Goal: Check status

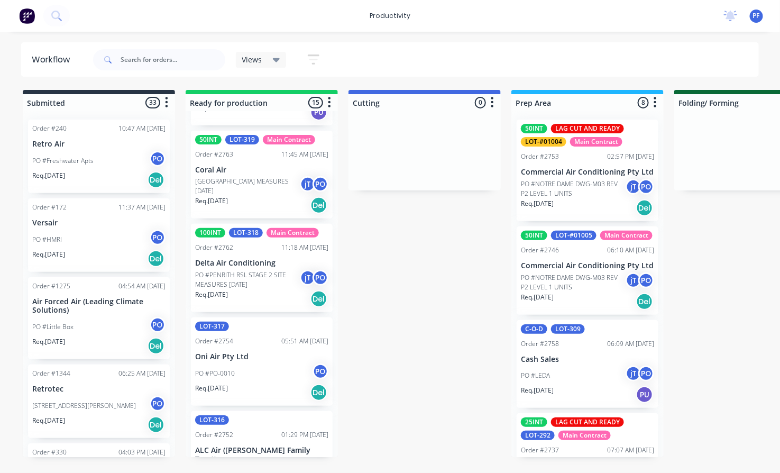
scroll to position [294, 0]
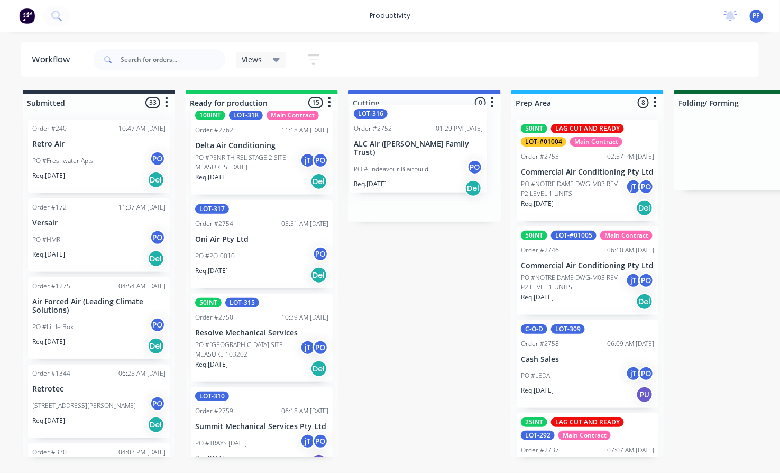
drag, startPoint x: 245, startPoint y: 316, endPoint x: 399, endPoint y: 130, distance: 240.9
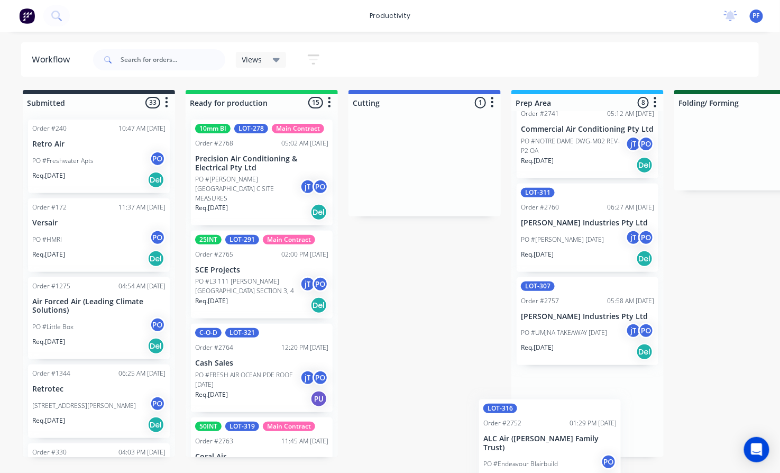
scroll to position [572, 0]
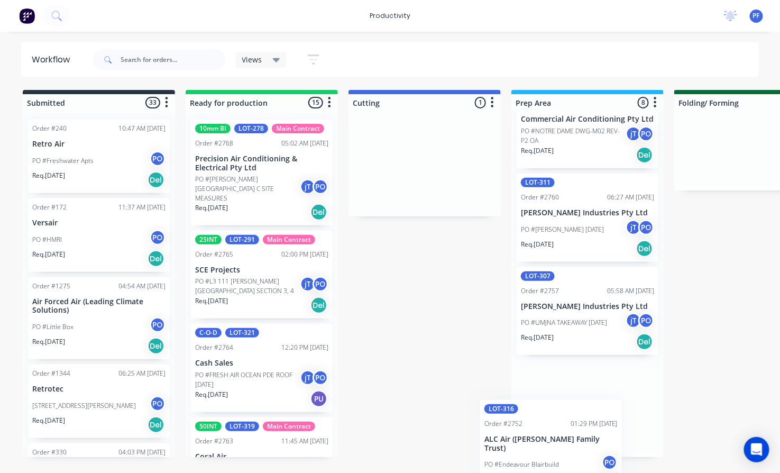
drag, startPoint x: 460, startPoint y: 182, endPoint x: 589, endPoint y: 468, distance: 313.9
click at [589, 409] on html "productivity productivity Workflow Planner Delivery Scheduling Timesheets No ne…" at bounding box center [390, 204] width 780 height 409
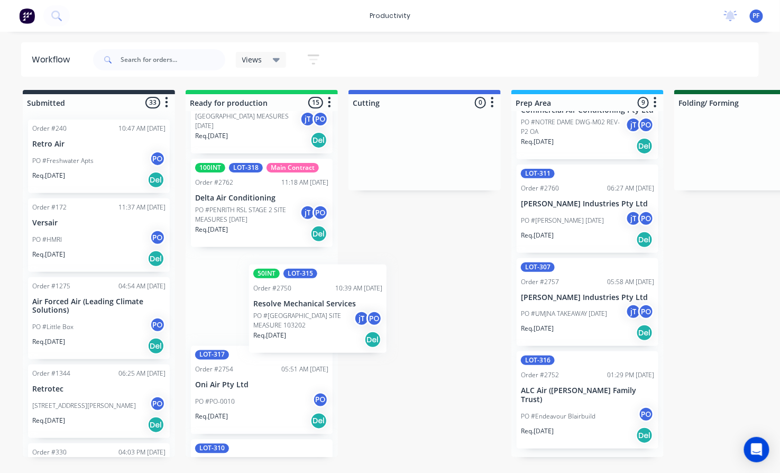
scroll to position [353, 0]
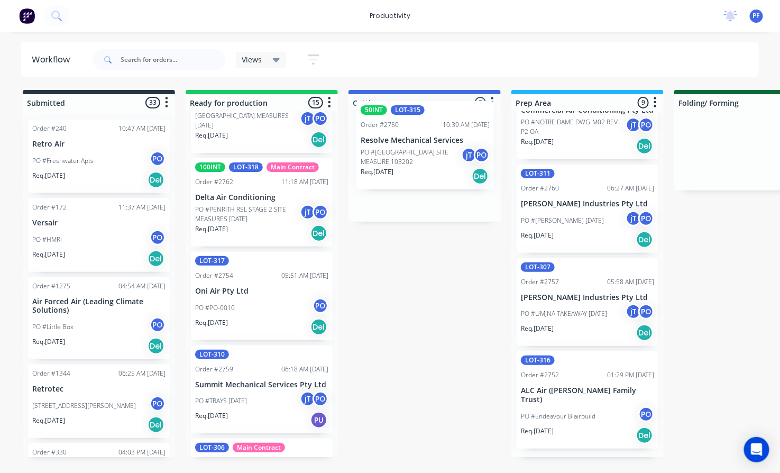
drag, startPoint x: 260, startPoint y: 403, endPoint x: 429, endPoint y: 167, distance: 290.8
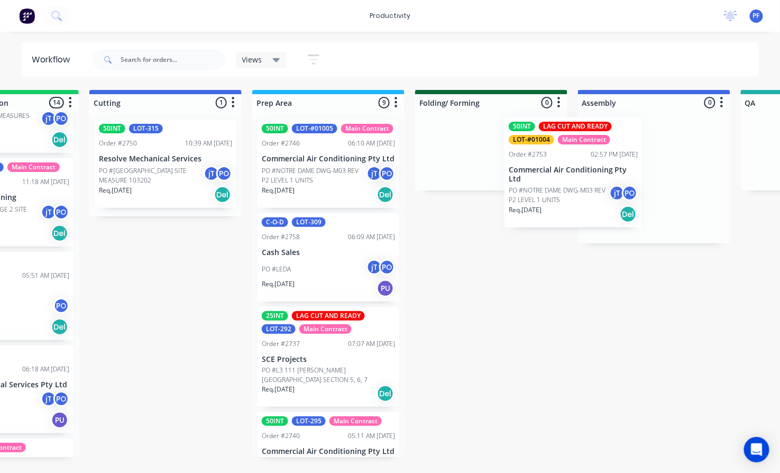
scroll to position [0, 274]
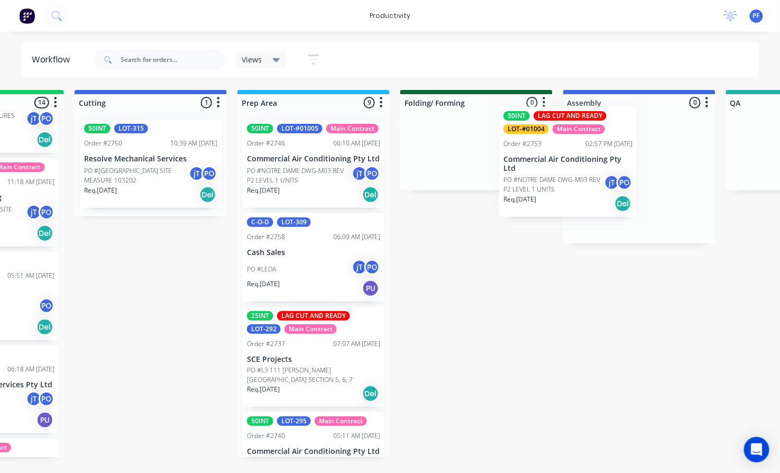
drag, startPoint x: 553, startPoint y: 191, endPoint x: 541, endPoint y: 179, distance: 18.0
click at [541, 179] on div "Submitted 33 Order #240 10:47 AM [DATE] Retro Air PO #Freshwater Apts PO Req. […" at bounding box center [753, 273] width 2071 height 367
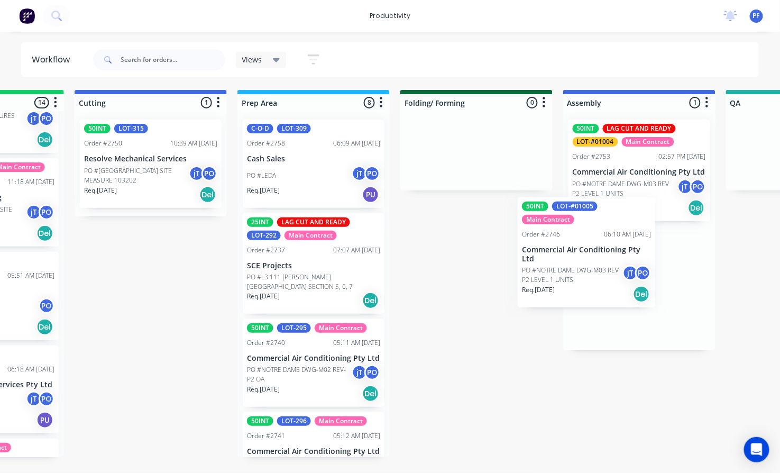
scroll to position [0, 277]
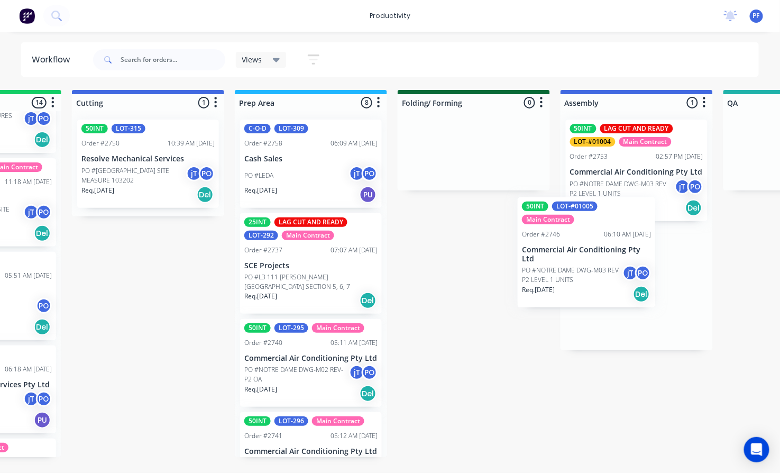
drag, startPoint x: 335, startPoint y: 172, endPoint x: 615, endPoint y: 251, distance: 291.1
click at [615, 251] on div "Submitted 33 Order #240 10:47 AM [DATE] Retro Air PO #Freshwater Apts PO Req. […" at bounding box center [750, 273] width 2071 height 367
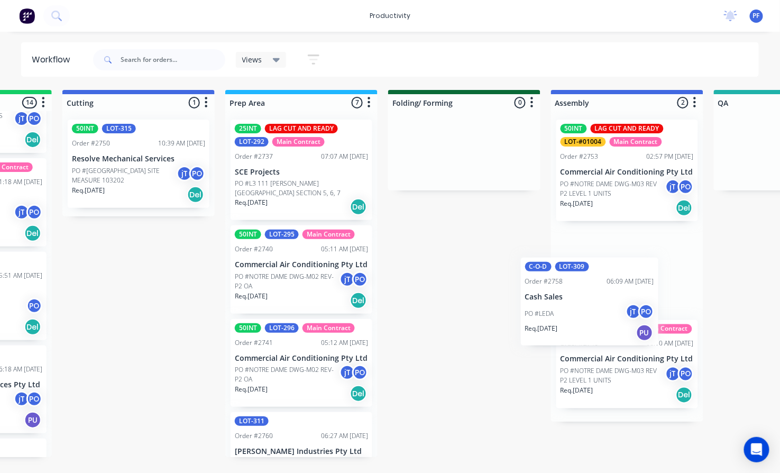
drag, startPoint x: 313, startPoint y: 163, endPoint x: 577, endPoint y: 294, distance: 294.1
click at [577, 294] on div "Submitted 33 Order #240 10:47 AM [DATE] Retro Air PO #Freshwater Apts PO Req. […" at bounding box center [741, 273] width 2071 height 367
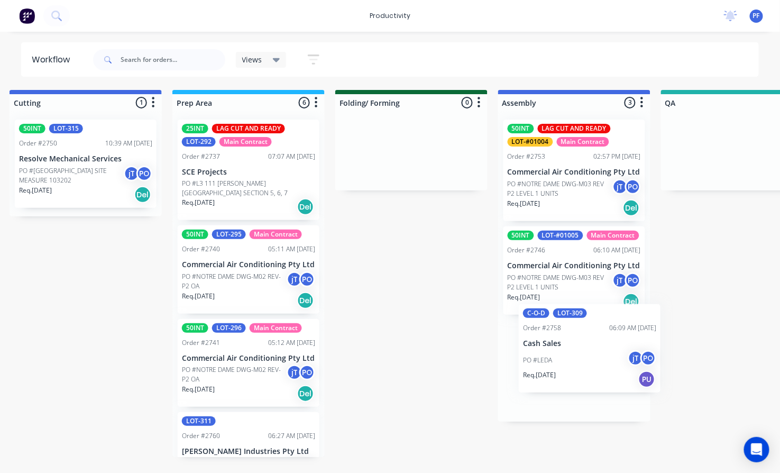
scroll to position [0, 345]
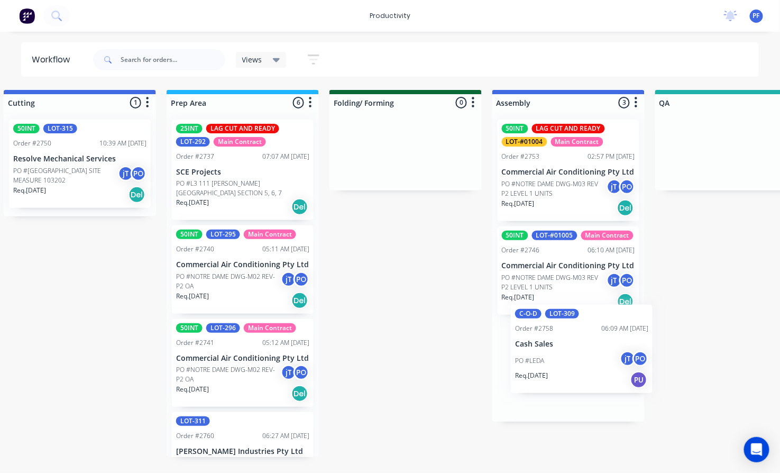
drag, startPoint x: 581, startPoint y: 256, endPoint x: 518, endPoint y: 335, distance: 100.5
click at [525, 339] on div "50INT LAG CUT AND READY LOT-#01004 Main Contract Order #2753 02:57 PM 02/09/25 …" at bounding box center [568, 266] width 152 height 311
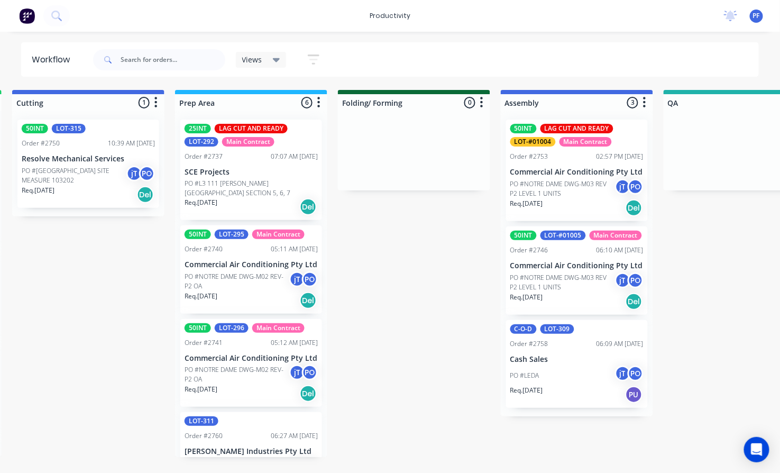
scroll to position [0, 318]
